Goal: Task Accomplishment & Management: Use online tool/utility

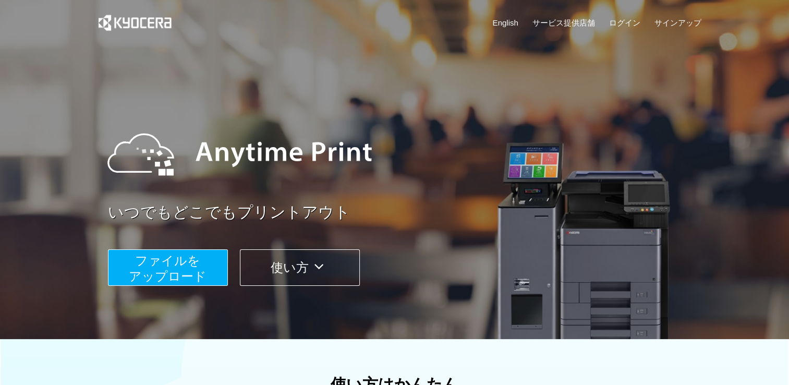
click at [194, 263] on span "ファイルを ​​アップロード" at bounding box center [168, 268] width 78 height 30
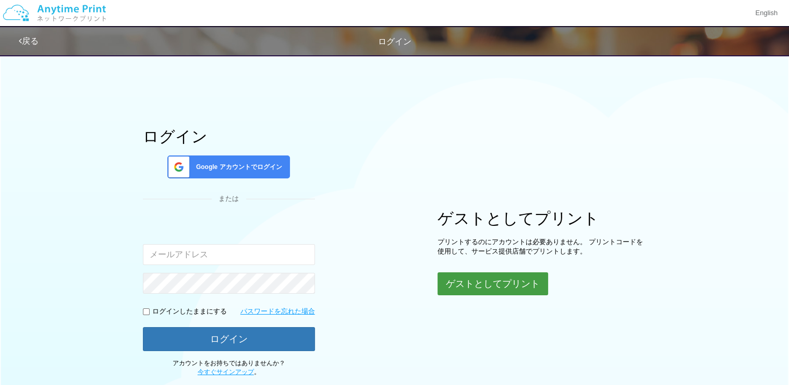
click at [487, 287] on button "ゲストとしてプリント" at bounding box center [492, 283] width 111 height 23
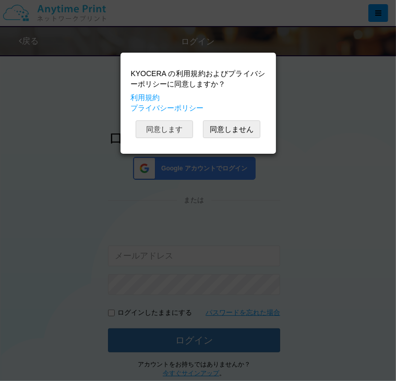
click at [167, 127] on button "同意します" at bounding box center [164, 129] width 57 height 18
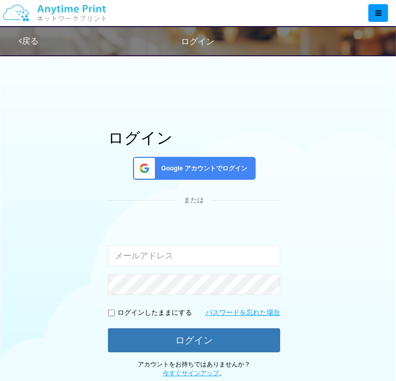
scroll to position [251, 0]
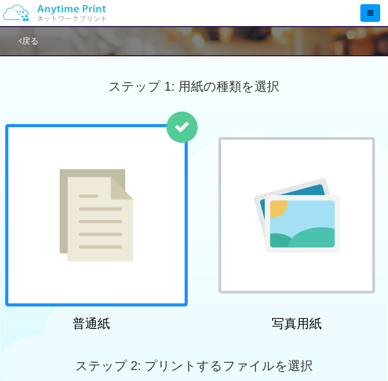
click at [115, 260] on img at bounding box center [96, 215] width 74 height 93
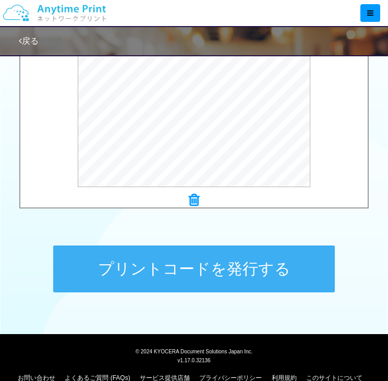
scroll to position [396, 0]
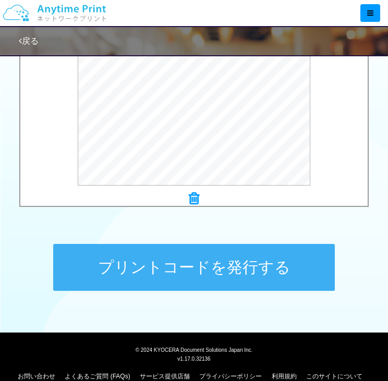
click at [144, 269] on button "プリントコードを発行する" at bounding box center [194, 267] width 282 height 47
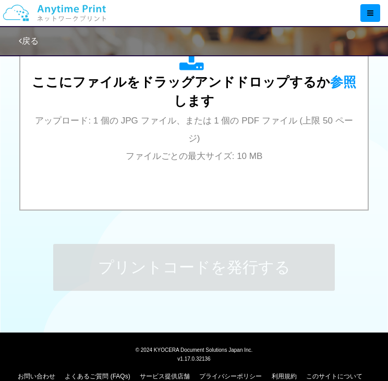
scroll to position [0, 0]
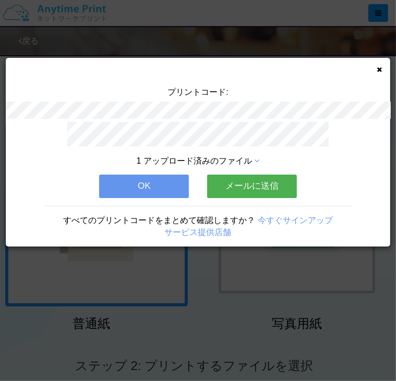
click at [149, 179] on button "OK" at bounding box center [144, 186] width 90 height 23
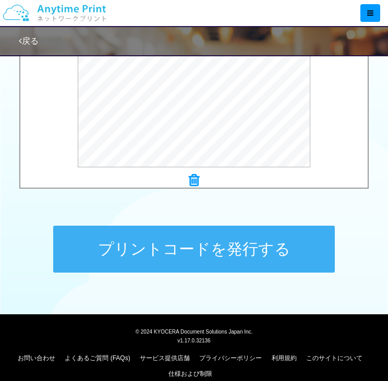
scroll to position [414, 0]
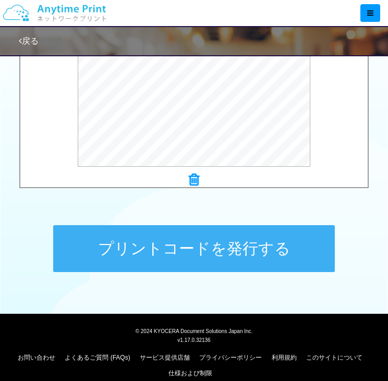
click at [188, 240] on button "プリントコードを発行する" at bounding box center [194, 248] width 282 height 47
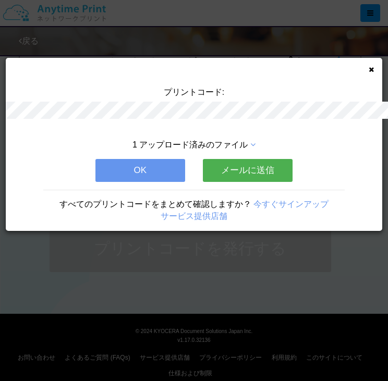
scroll to position [0, 0]
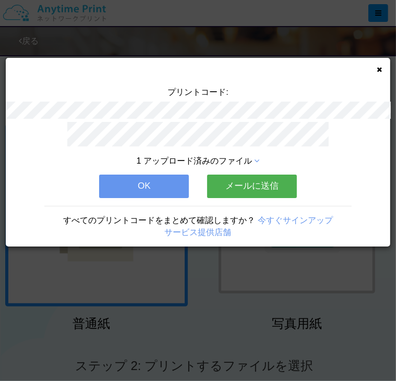
click at [156, 188] on button "OK" at bounding box center [144, 186] width 90 height 23
